Goal: Check status: Check status

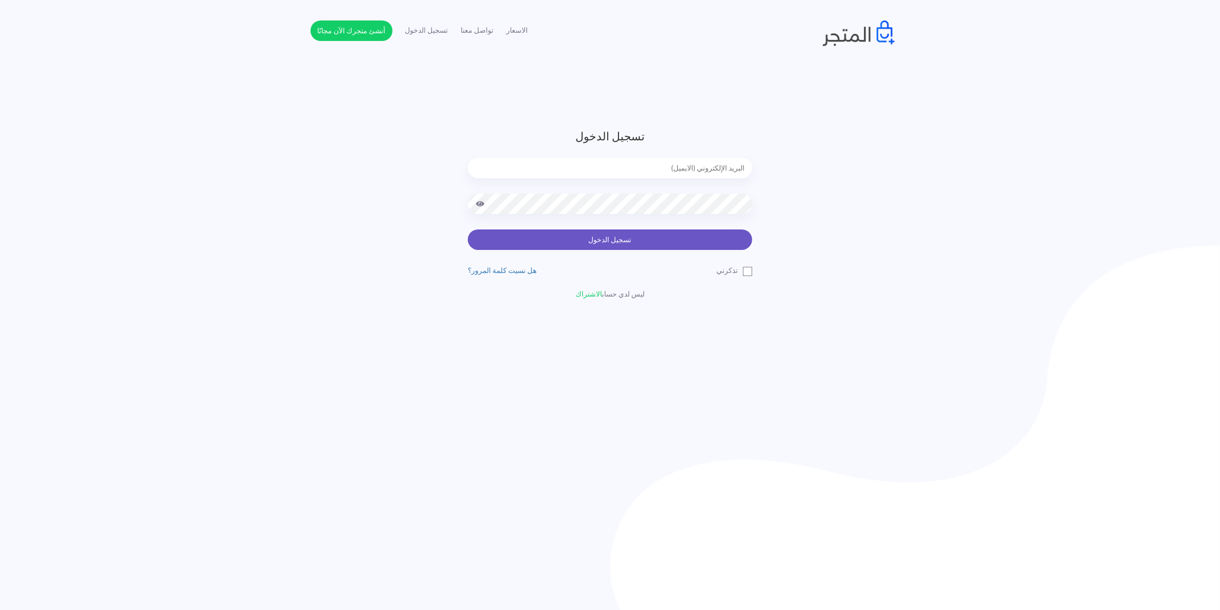
type input "xp.switch99@gmail.com"
click at [612, 239] on button "تسجيل الدخول" at bounding box center [610, 240] width 284 height 20
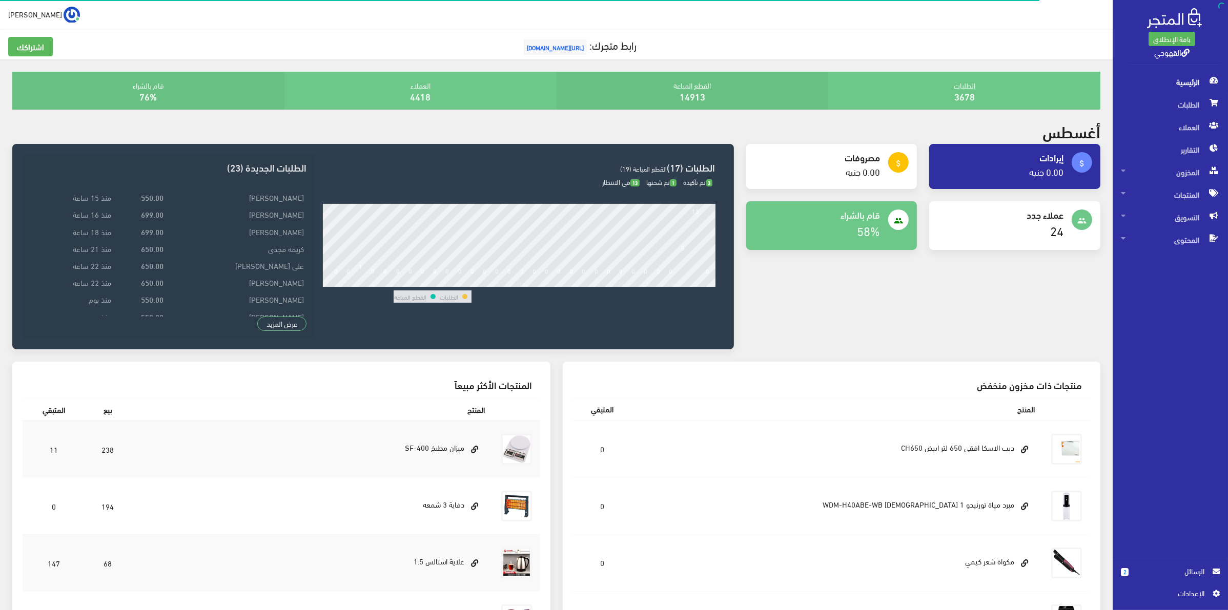
click at [1142, 574] on span "الرسائل" at bounding box center [1170, 571] width 68 height 11
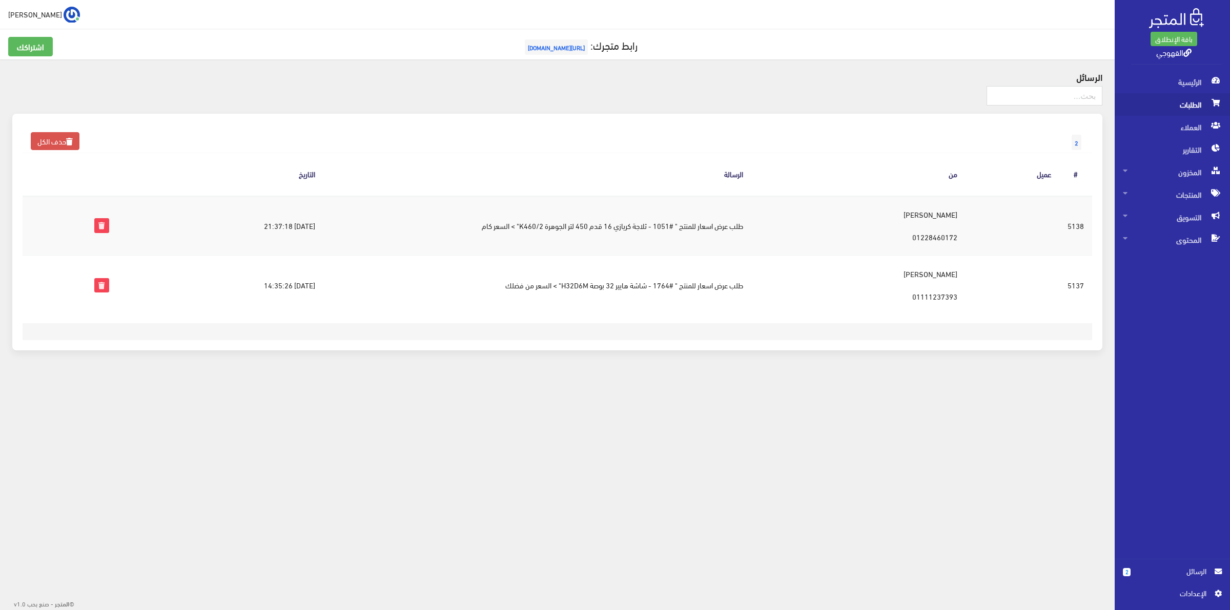
click at [1188, 113] on span "الطلبات" at bounding box center [1172, 104] width 99 height 23
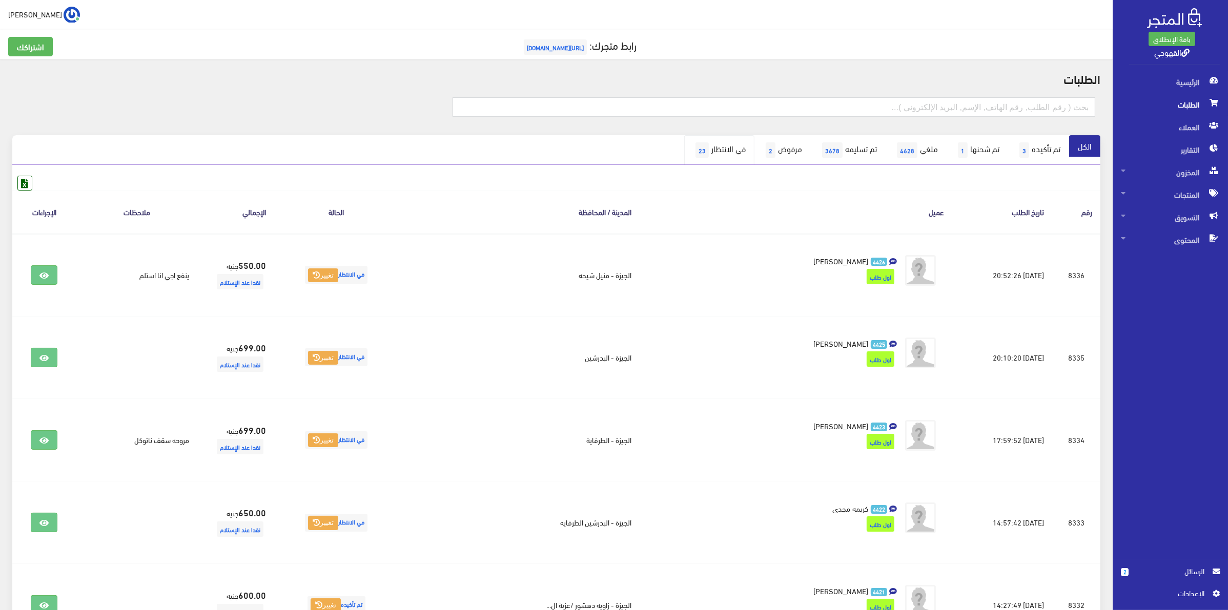
click at [700, 149] on link "في الانتظار 23" at bounding box center [719, 150] width 70 height 30
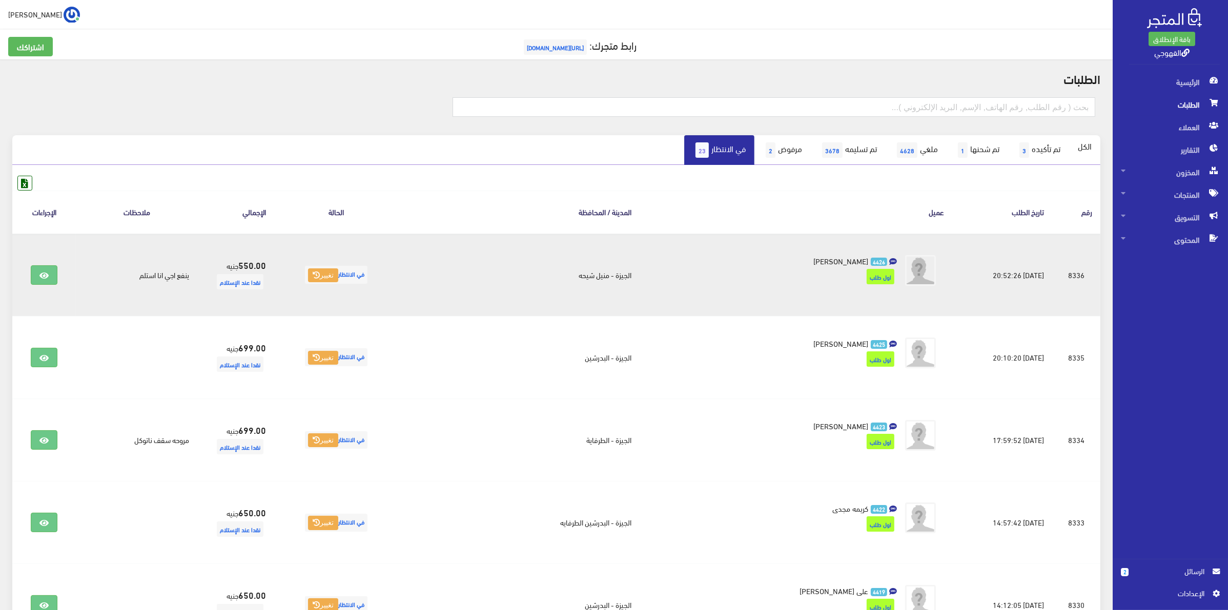
click at [197, 277] on td "ينفع اجي انا استلم" at bounding box center [136, 275] width 121 height 83
click at [52, 280] on link at bounding box center [44, 274] width 27 height 19
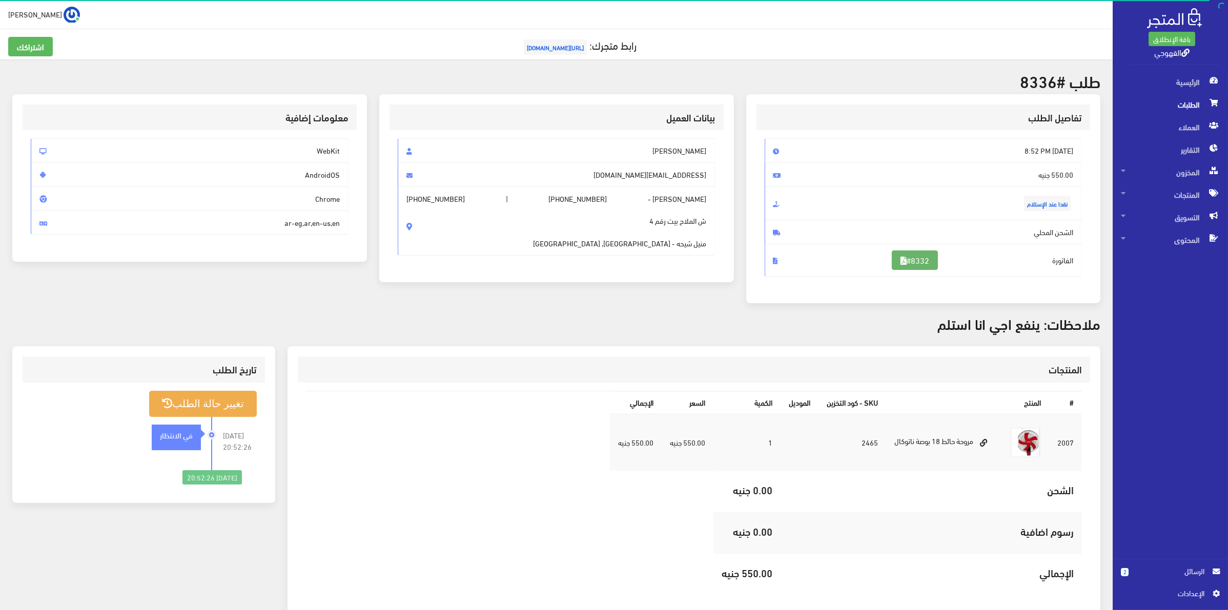
click at [909, 262] on link "#8332" at bounding box center [915, 260] width 46 height 19
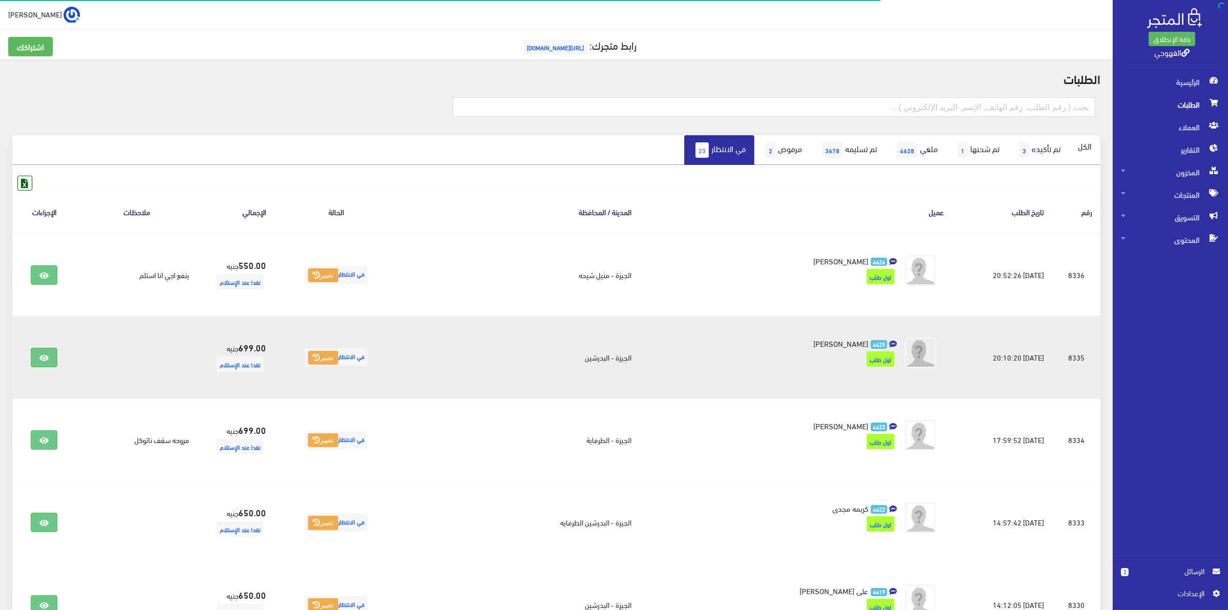
click at [499, 348] on td "الجيزة - البدرشين" at bounding box center [519, 357] width 242 height 82
click at [45, 360] on icon at bounding box center [43, 358] width 9 height 8
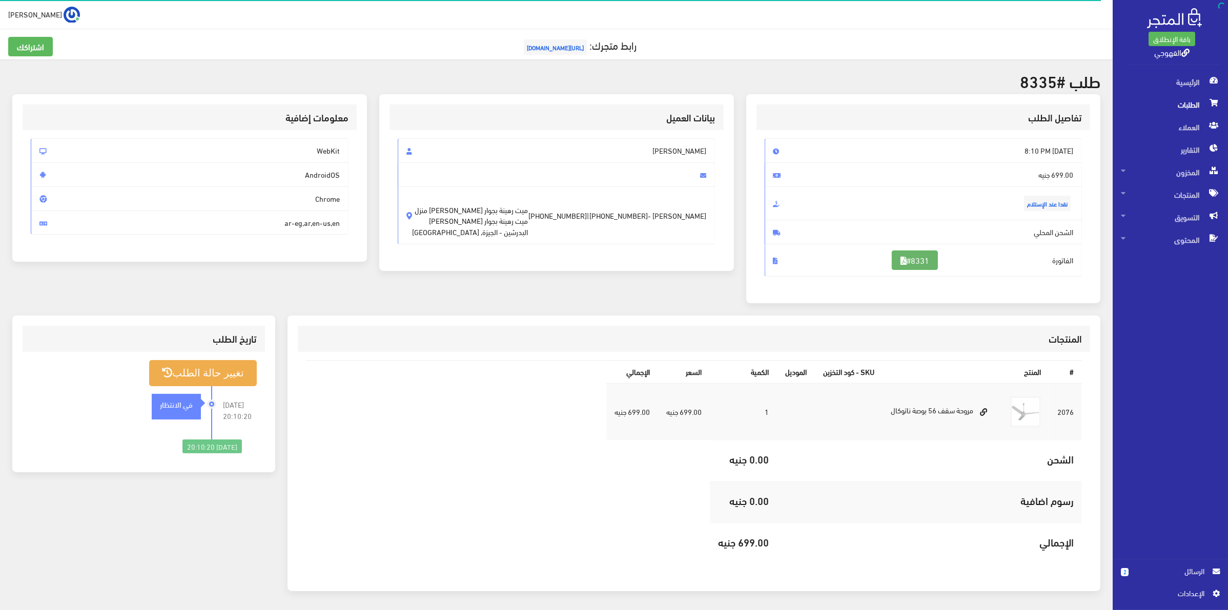
click at [911, 262] on link "#8331" at bounding box center [915, 260] width 46 height 19
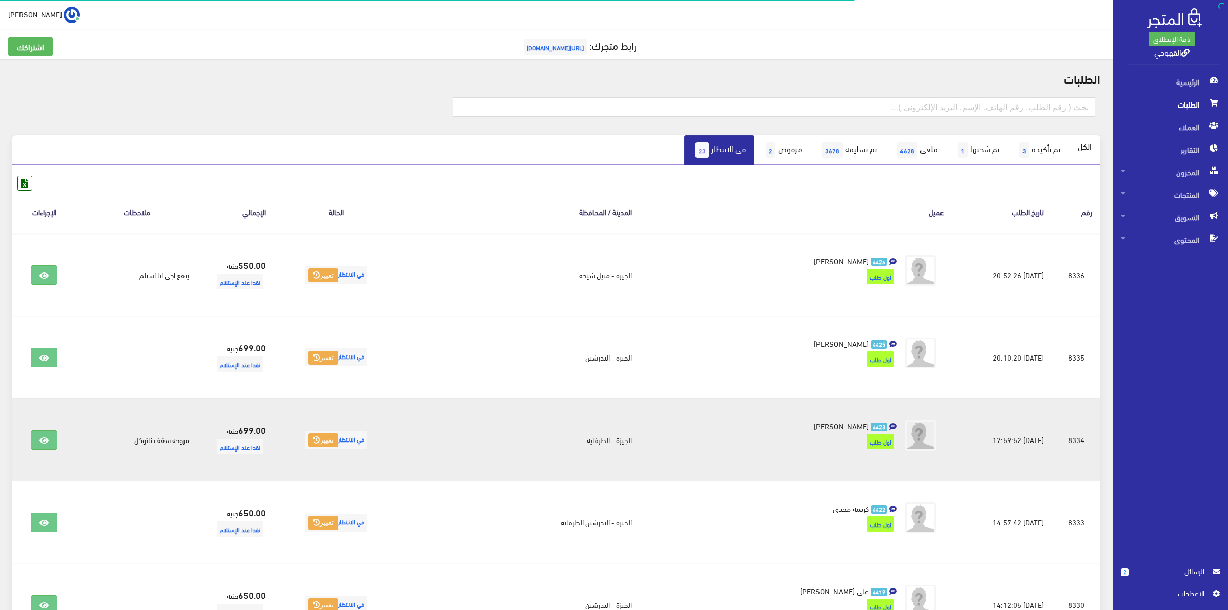
scroll to position [64, 0]
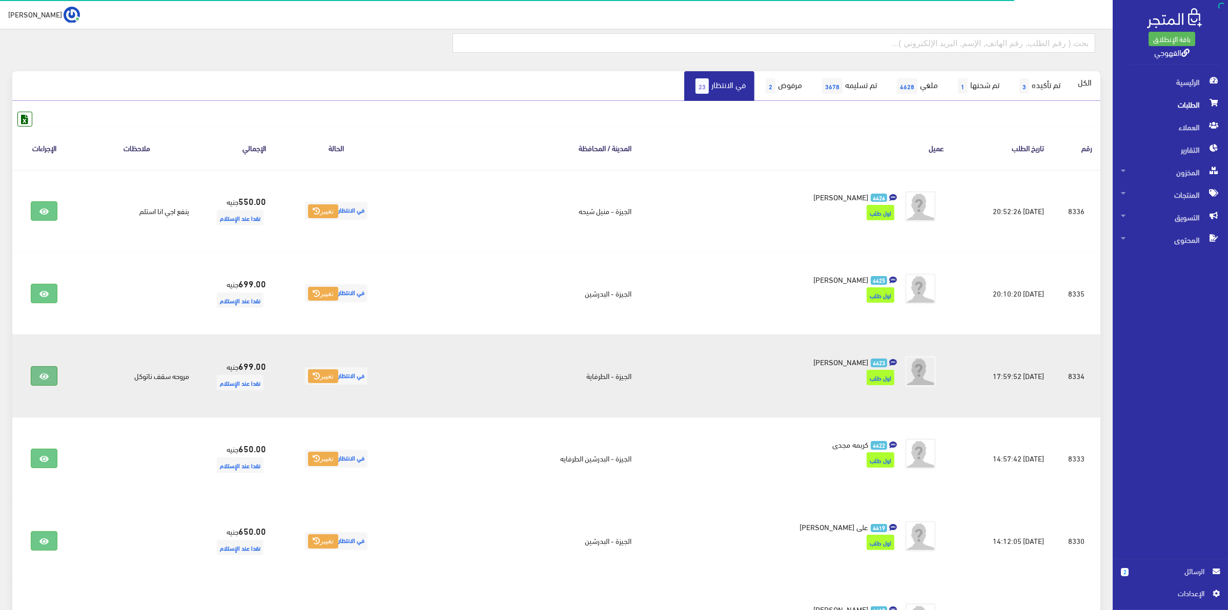
click at [56, 374] on link at bounding box center [44, 375] width 27 height 19
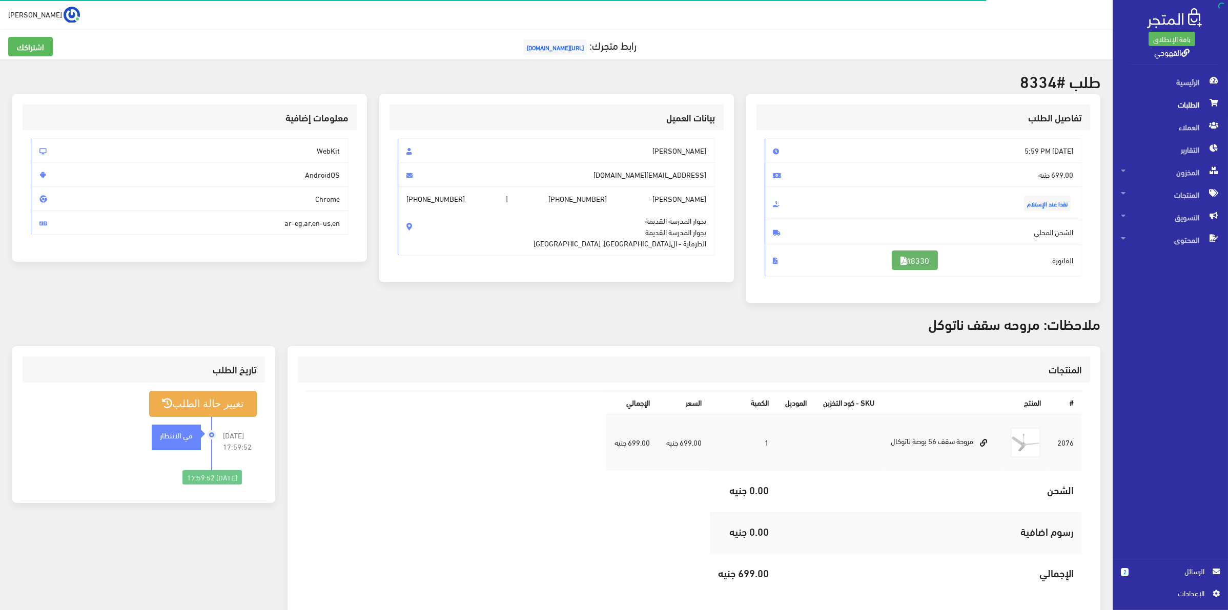
click at [911, 264] on link "#8330" at bounding box center [915, 260] width 46 height 19
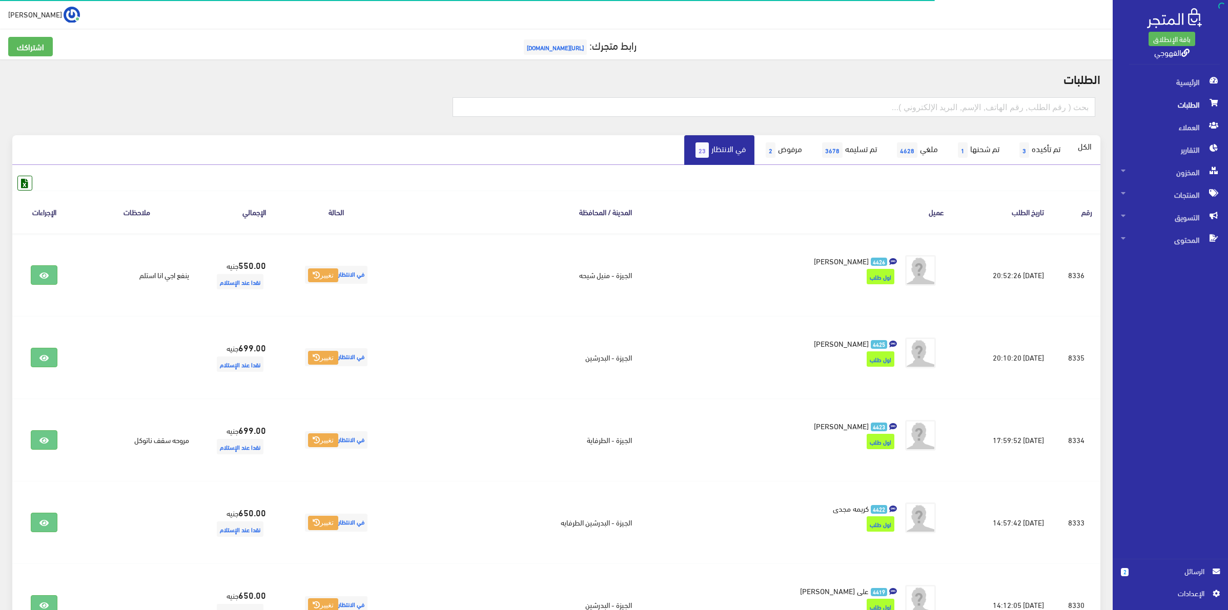
scroll to position [192, 0]
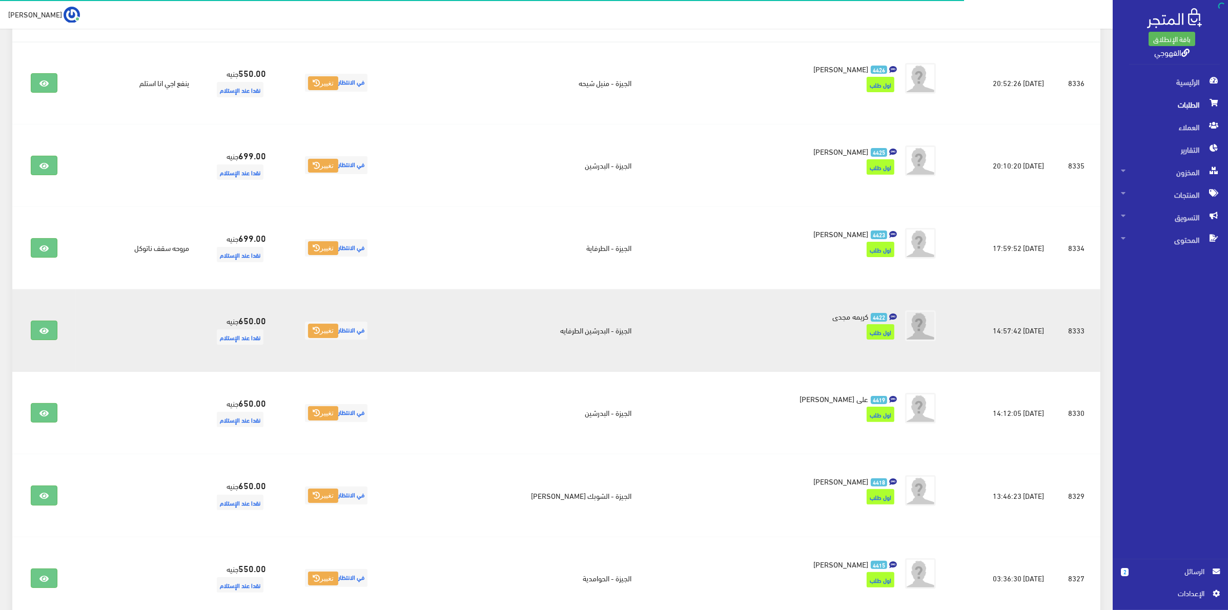
click at [528, 337] on td "الجيزة - البدرشين الطرفايه" at bounding box center [519, 331] width 242 height 82
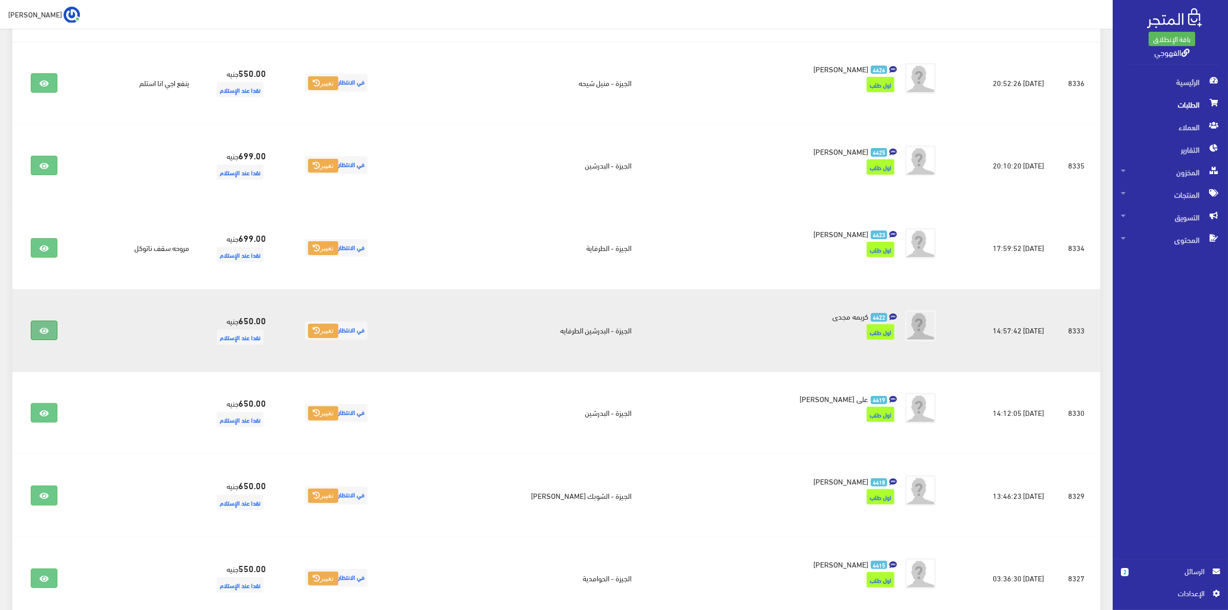
click at [49, 330] on icon at bounding box center [43, 331] width 9 height 8
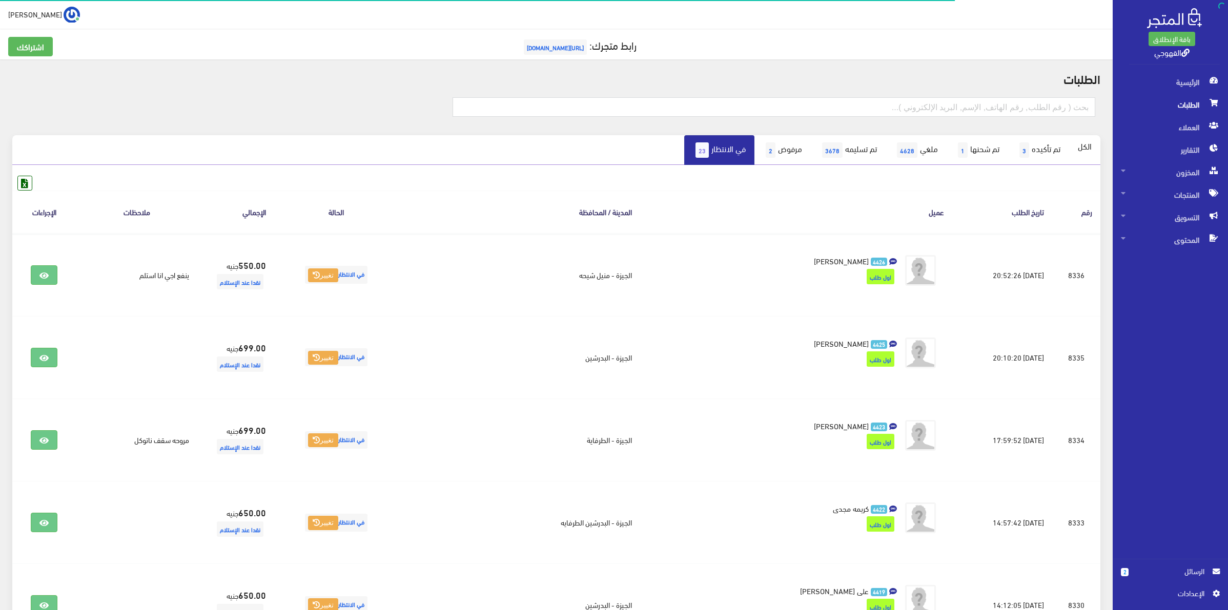
scroll to position [256, 0]
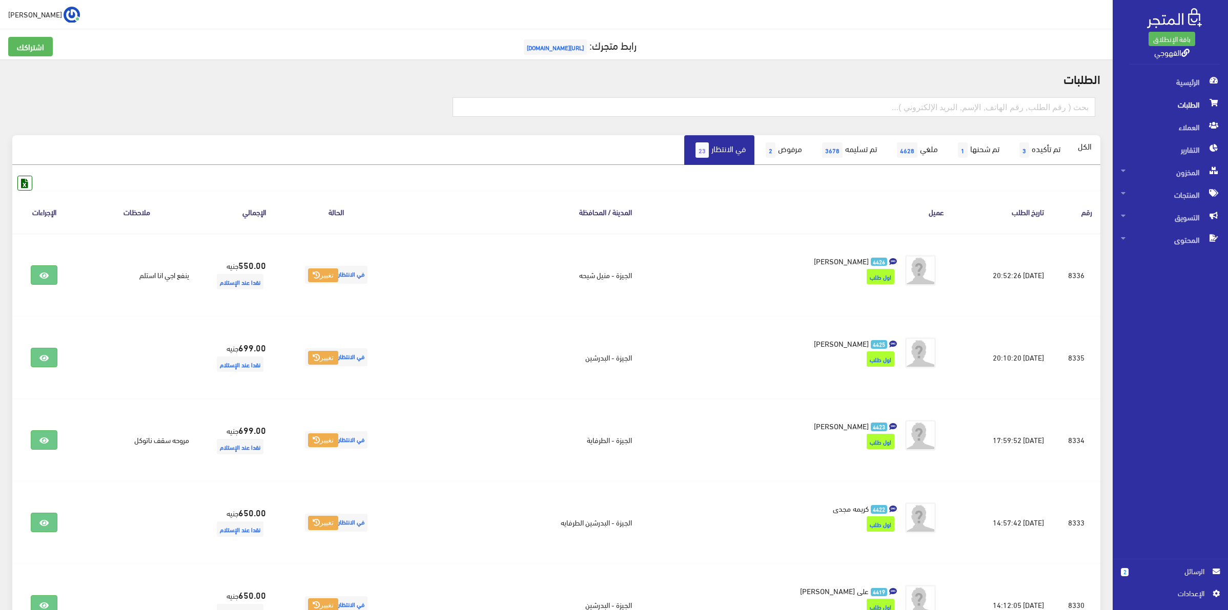
scroll to position [320, 0]
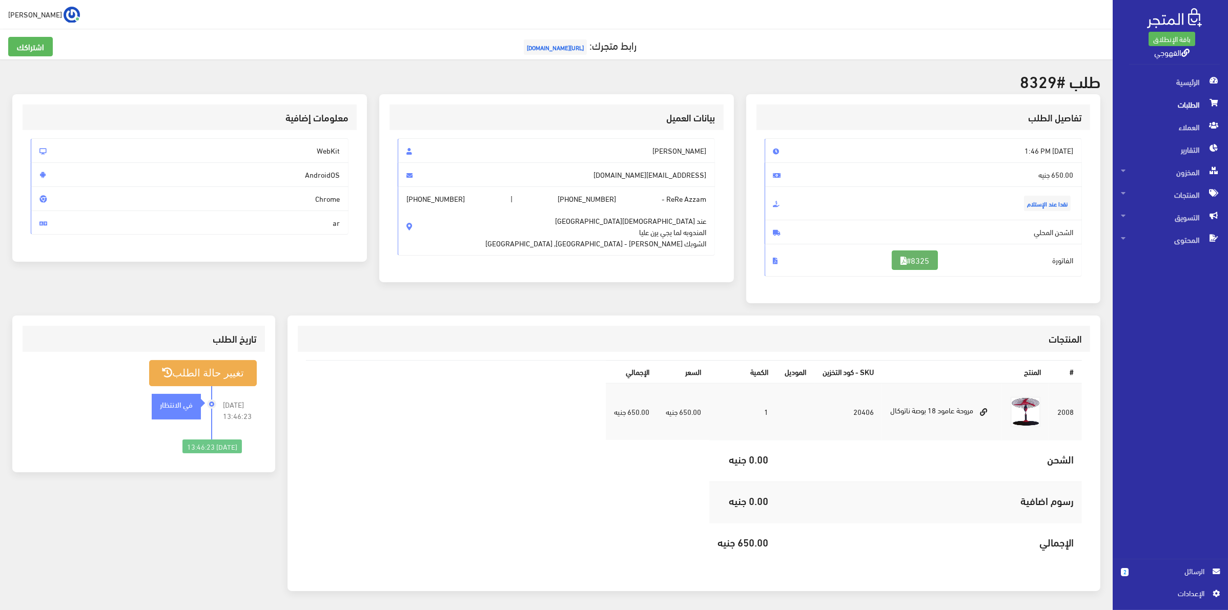
click at [911, 257] on link "#8325" at bounding box center [915, 260] width 46 height 19
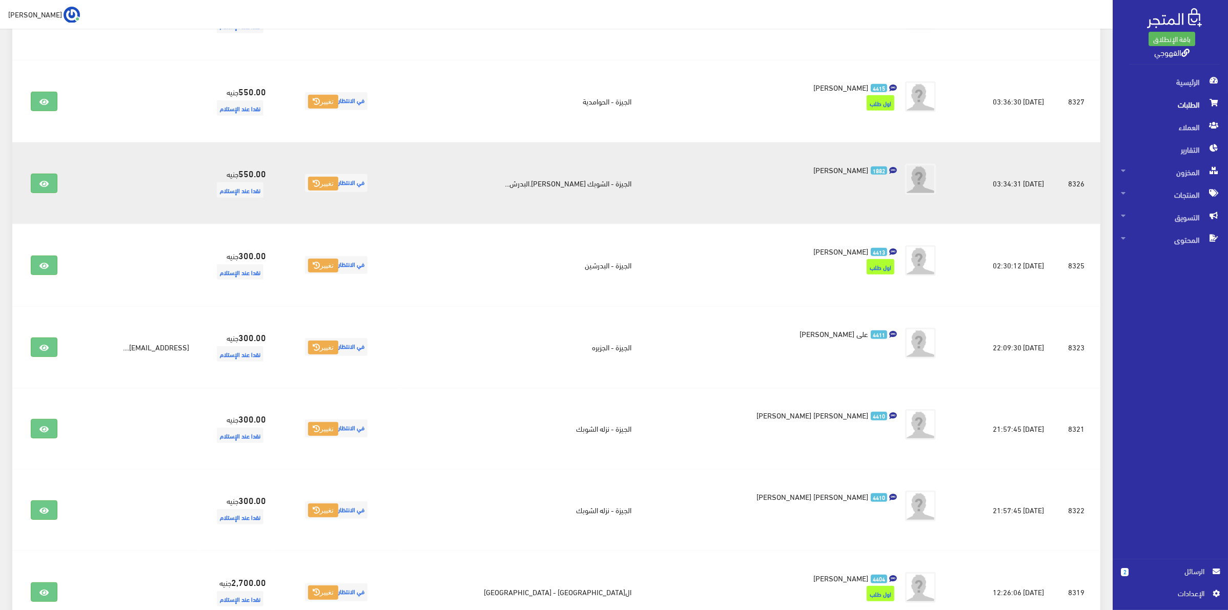
scroll to position [640, 0]
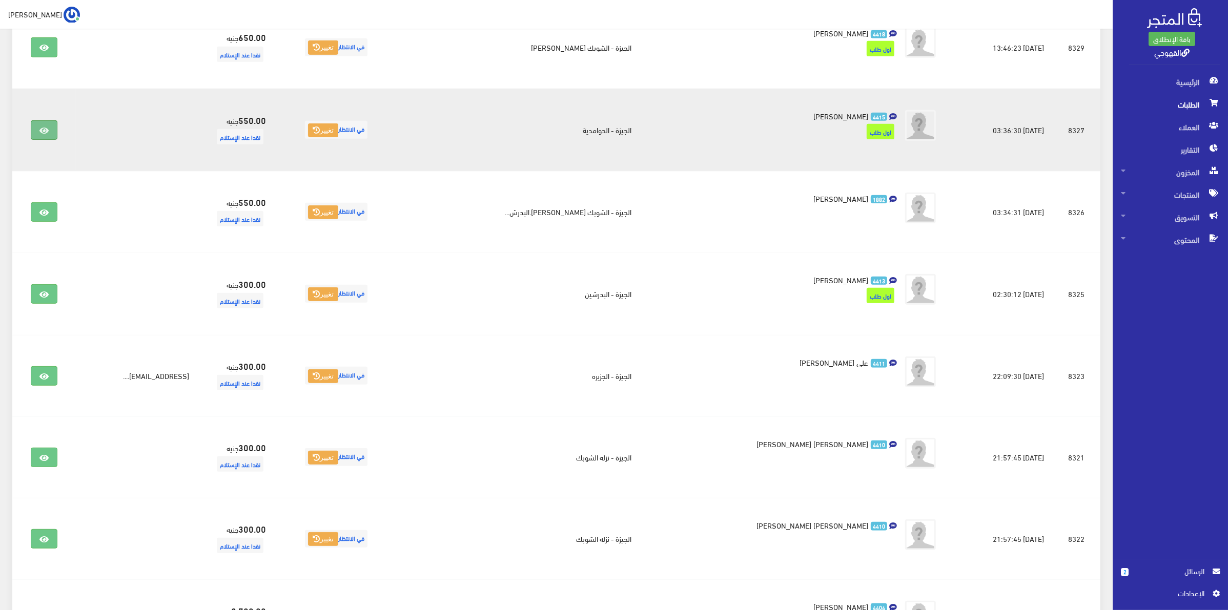
click at [45, 132] on icon at bounding box center [43, 131] width 9 height 8
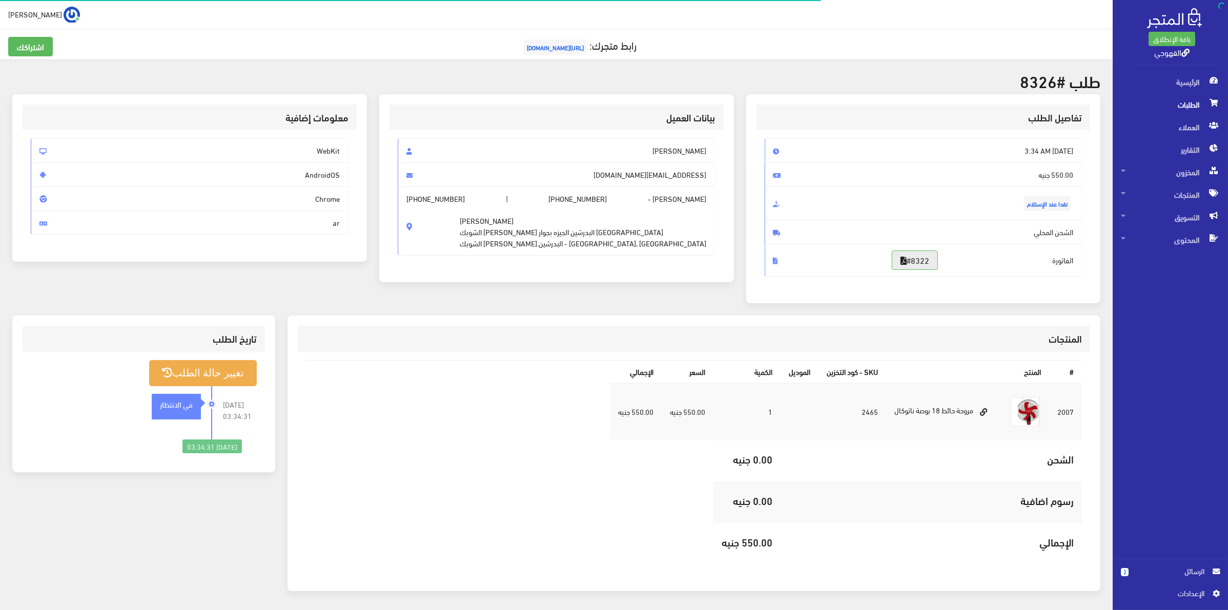
click at [907, 252] on link "#8322" at bounding box center [915, 260] width 46 height 19
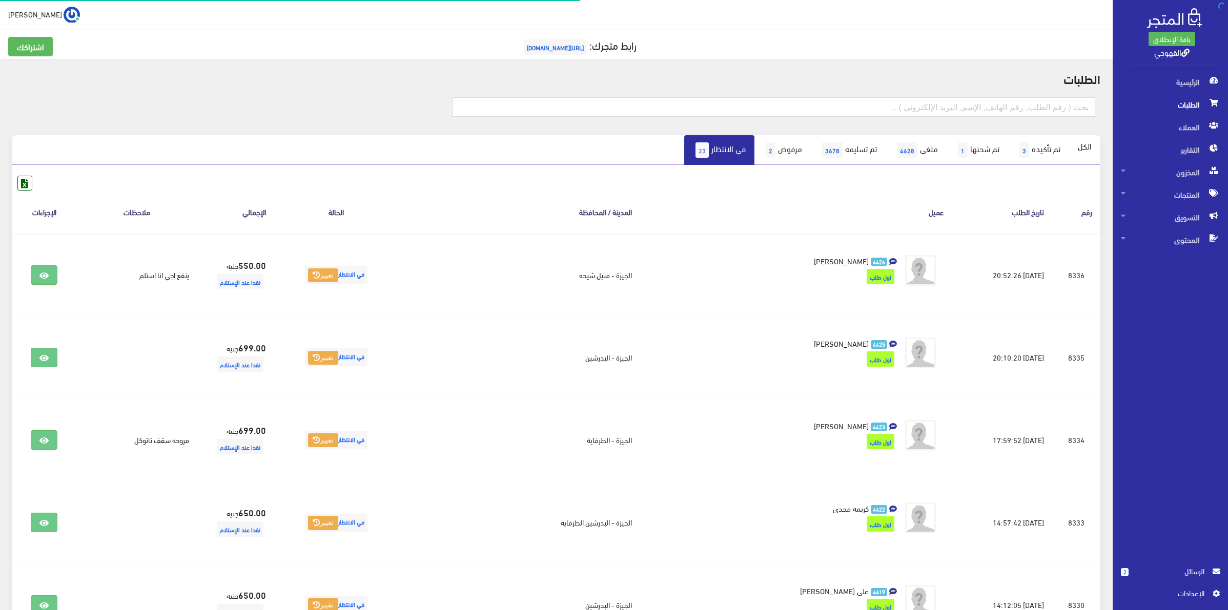
scroll to position [640, 0]
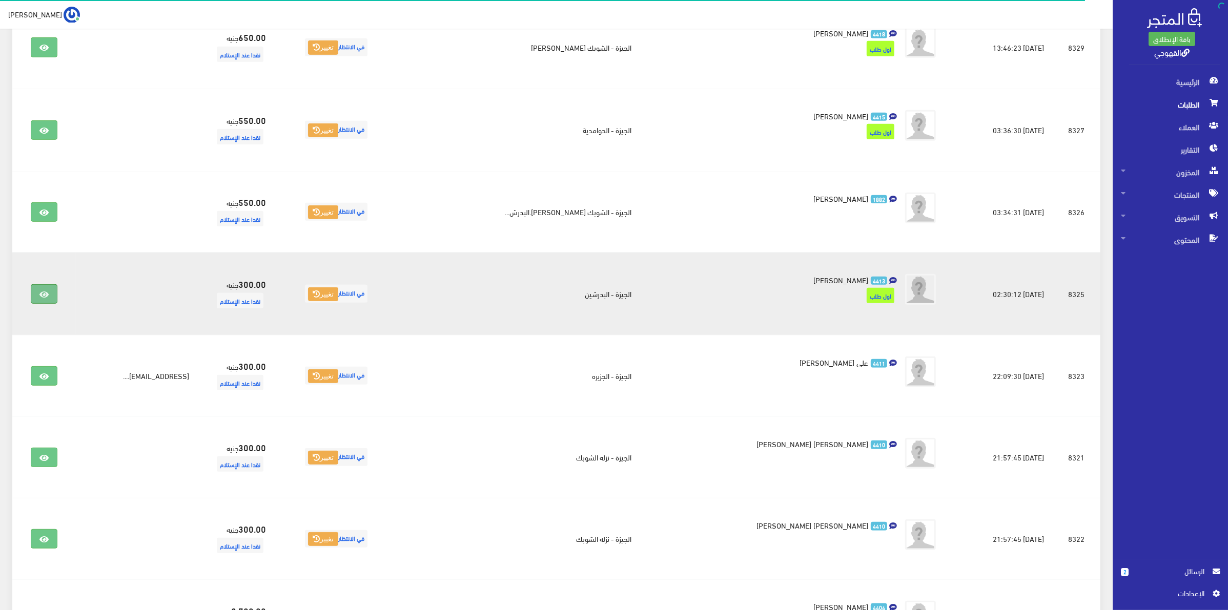
click at [42, 294] on icon at bounding box center [43, 295] width 9 height 8
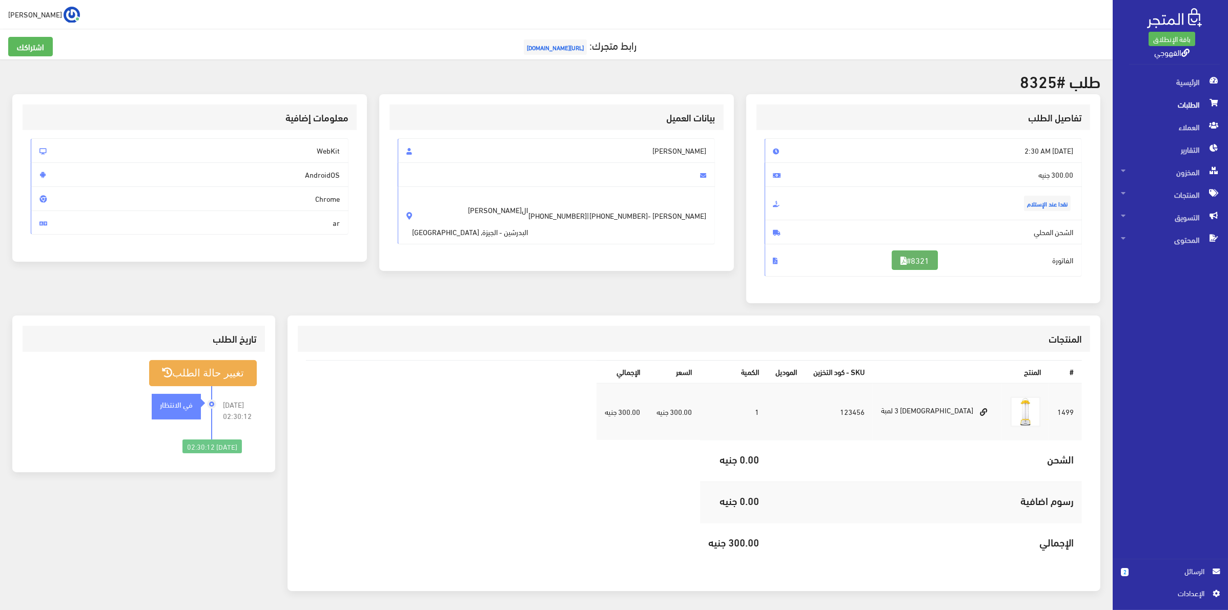
click at [910, 264] on link "#8321" at bounding box center [915, 260] width 46 height 19
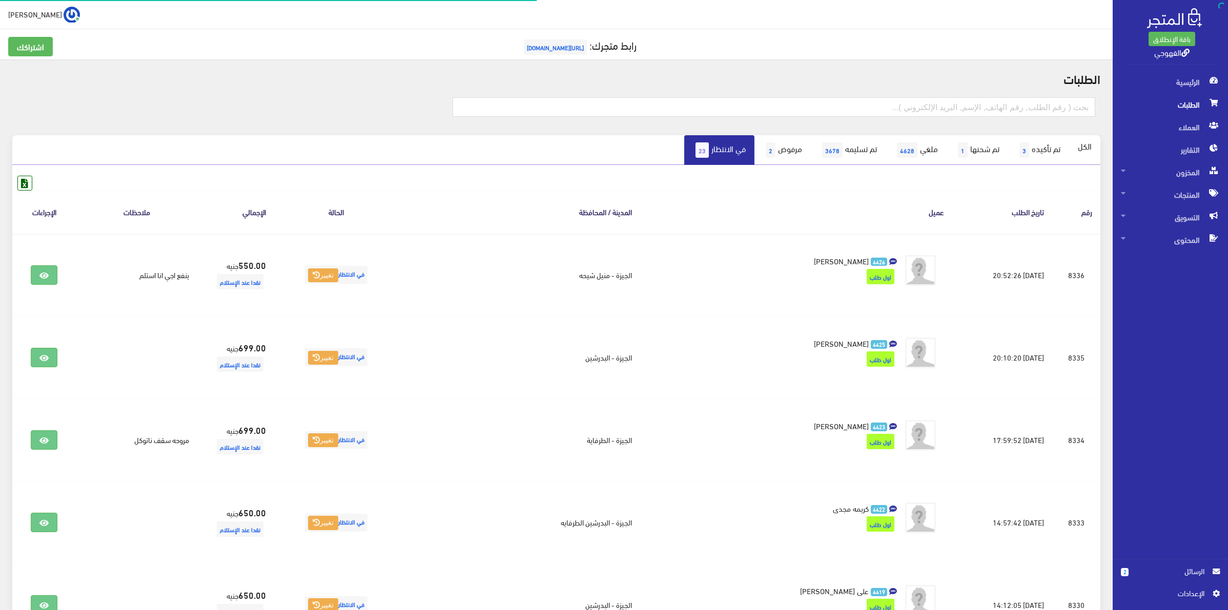
scroll to position [640, 0]
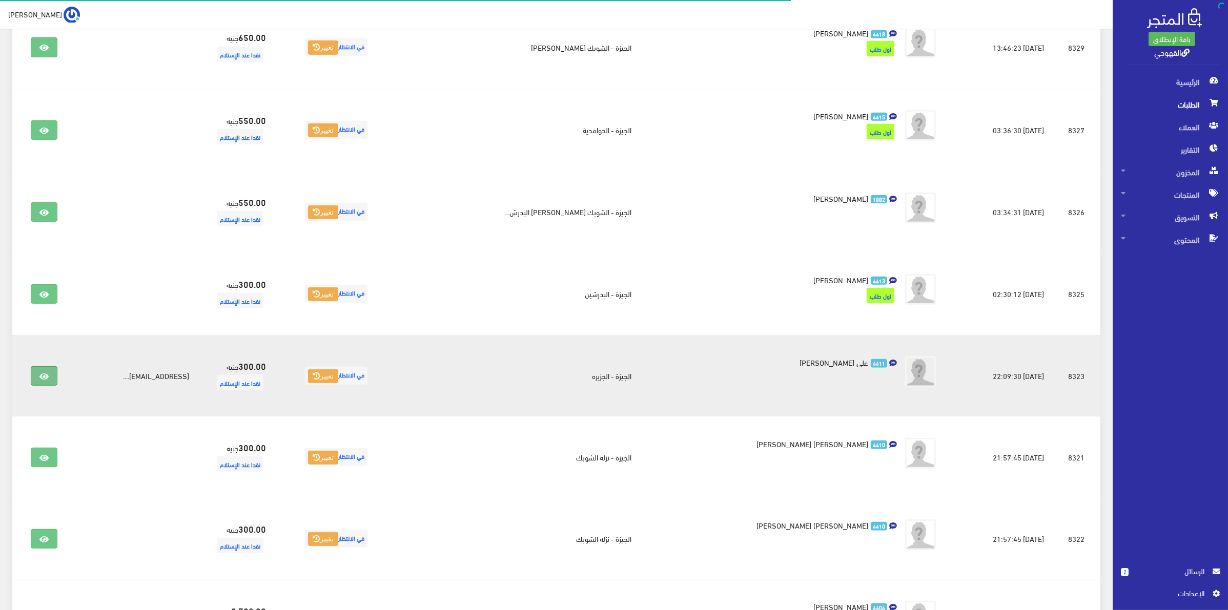
click at [52, 377] on link at bounding box center [44, 375] width 27 height 19
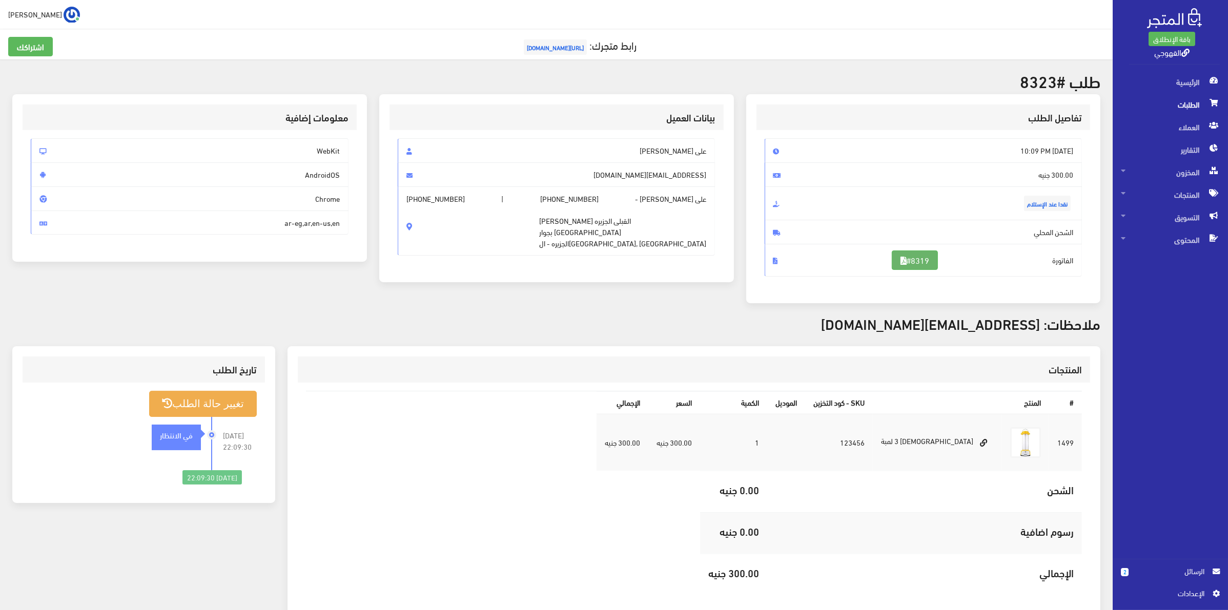
click at [931, 257] on link "#8319" at bounding box center [915, 260] width 46 height 19
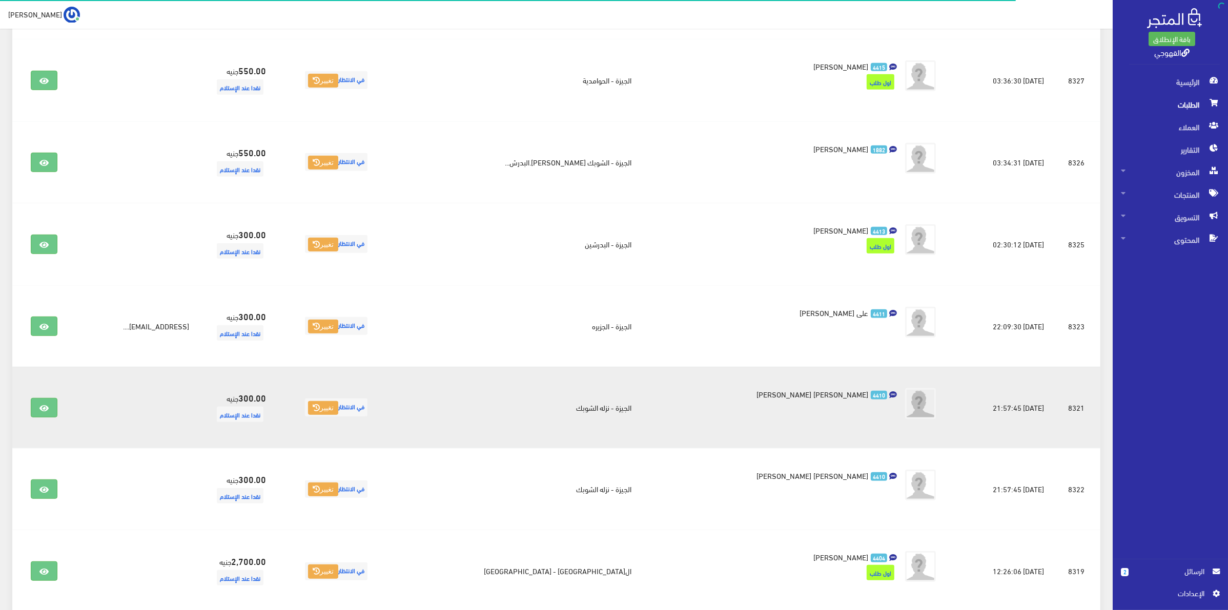
scroll to position [705, 0]
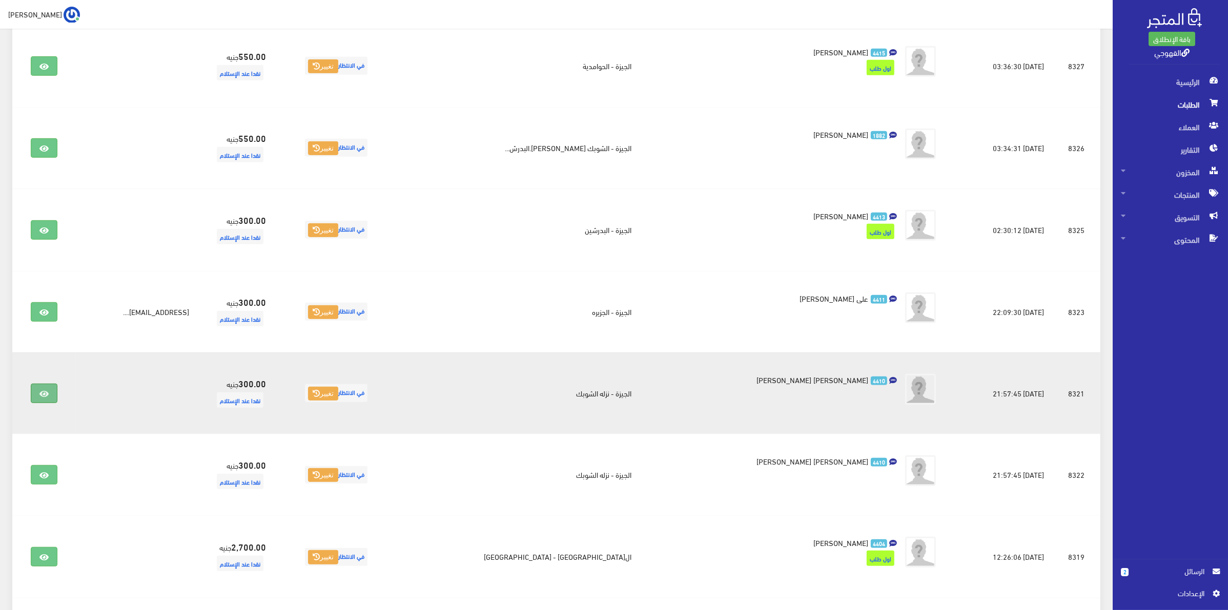
click at [49, 398] on icon at bounding box center [43, 394] width 9 height 8
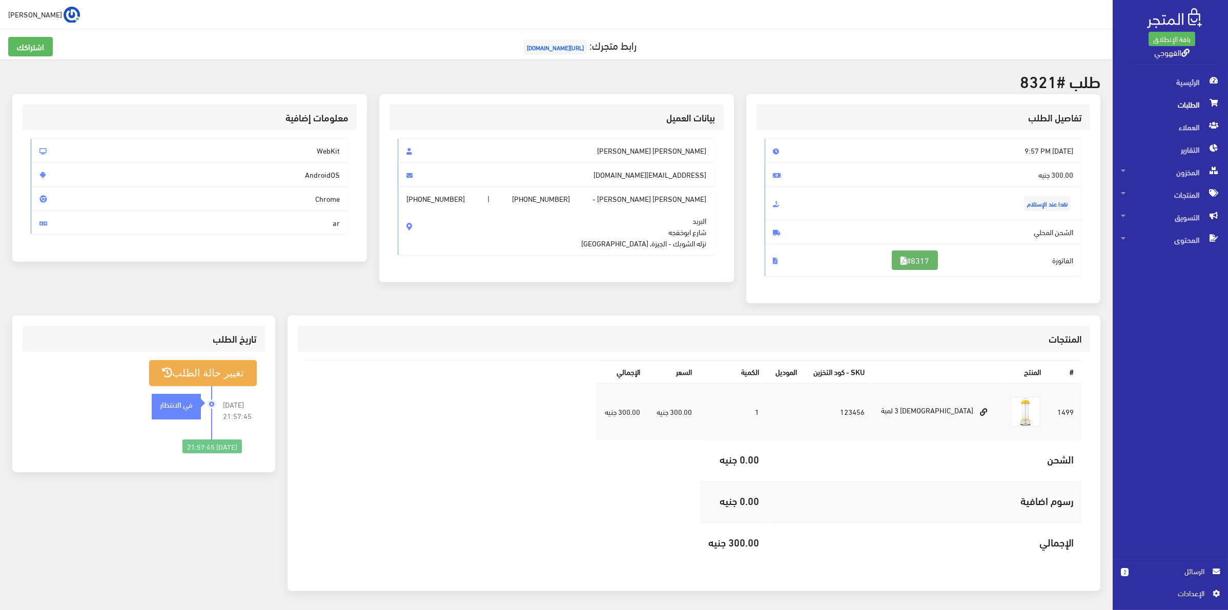
click at [913, 260] on link "#8317" at bounding box center [915, 260] width 46 height 19
